Goal: Information Seeking & Learning: Find specific fact

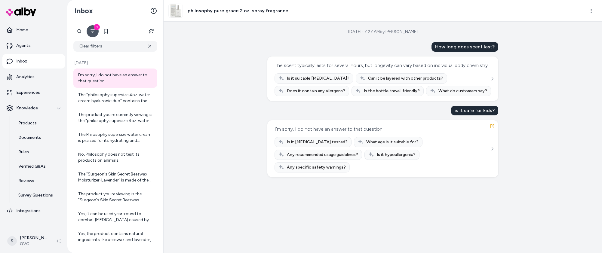
click at [462, 44] on div "How long does scent last?" at bounding box center [464, 47] width 67 height 10
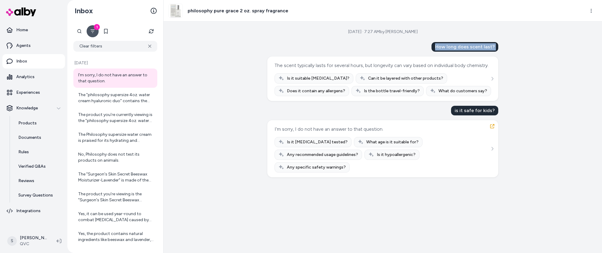
click at [462, 44] on div "How long does scent last?" at bounding box center [464, 47] width 67 height 10
click at [462, 43] on div "How long does scent last?" at bounding box center [464, 47] width 67 height 10
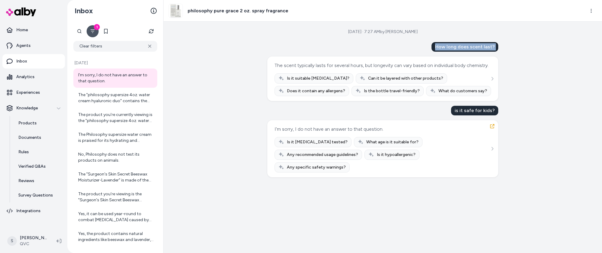
click at [452, 45] on div "How long does scent last?" at bounding box center [464, 47] width 67 height 10
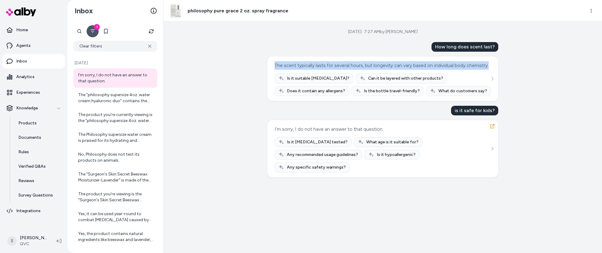
drag, startPoint x: 300, startPoint y: 73, endPoint x: 270, endPoint y: 64, distance: 30.5
click at [270, 64] on div "The scent typically lasts for several hours, but longevity can vary based on in…" at bounding box center [382, 78] width 231 height 44
drag, startPoint x: 270, startPoint y: 64, endPoint x: 334, endPoint y: 72, distance: 63.7
click at [334, 72] on div "The scent typically lasts for several hours, but longevity can vary based on in…" at bounding box center [382, 78] width 231 height 44
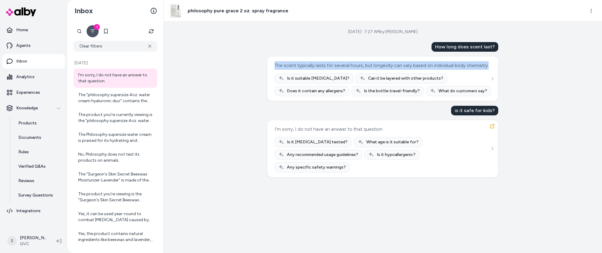
click at [334, 70] on div "The scent typically lasts for several hours, but longevity can vary based on in…" at bounding box center [381, 65] width 214 height 8
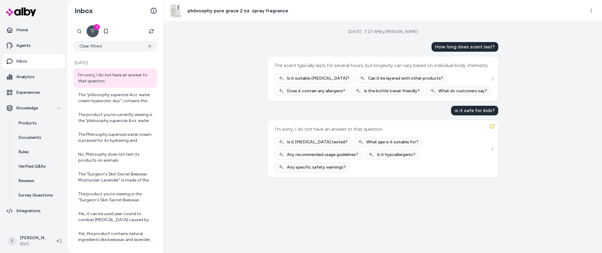
click at [334, 70] on div "The scent typically lasts for several hours, but longevity can vary based on in…" at bounding box center [381, 65] width 214 height 8
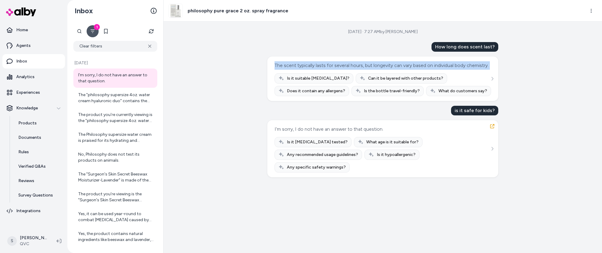
click at [334, 70] on div "The scent typically lasts for several hours, but longevity can vary based on in…" at bounding box center [381, 65] width 214 height 8
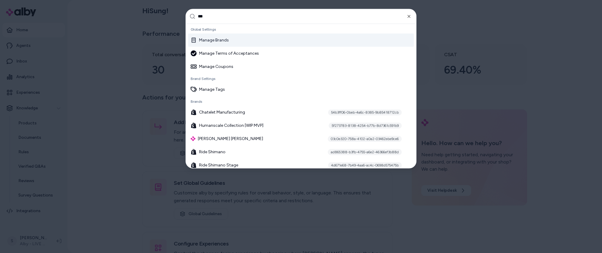
type input "***"
click at [227, 37] on div "Manage Brands" at bounding box center [300, 39] width 225 height 13
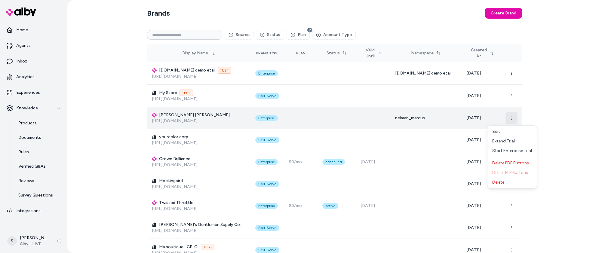
click at [513, 118] on button "button" at bounding box center [511, 118] width 12 height 12
